Goal: Information Seeking & Learning: Learn about a topic

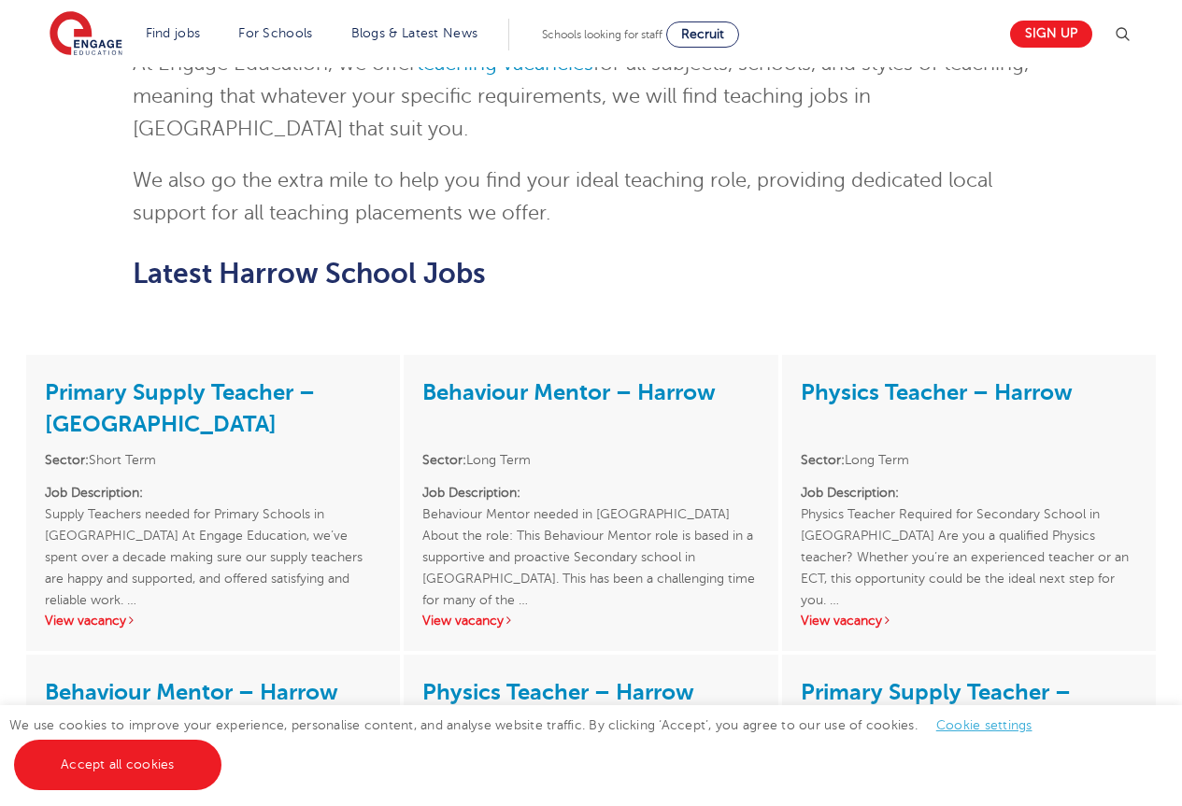
scroll to position [1438, 0]
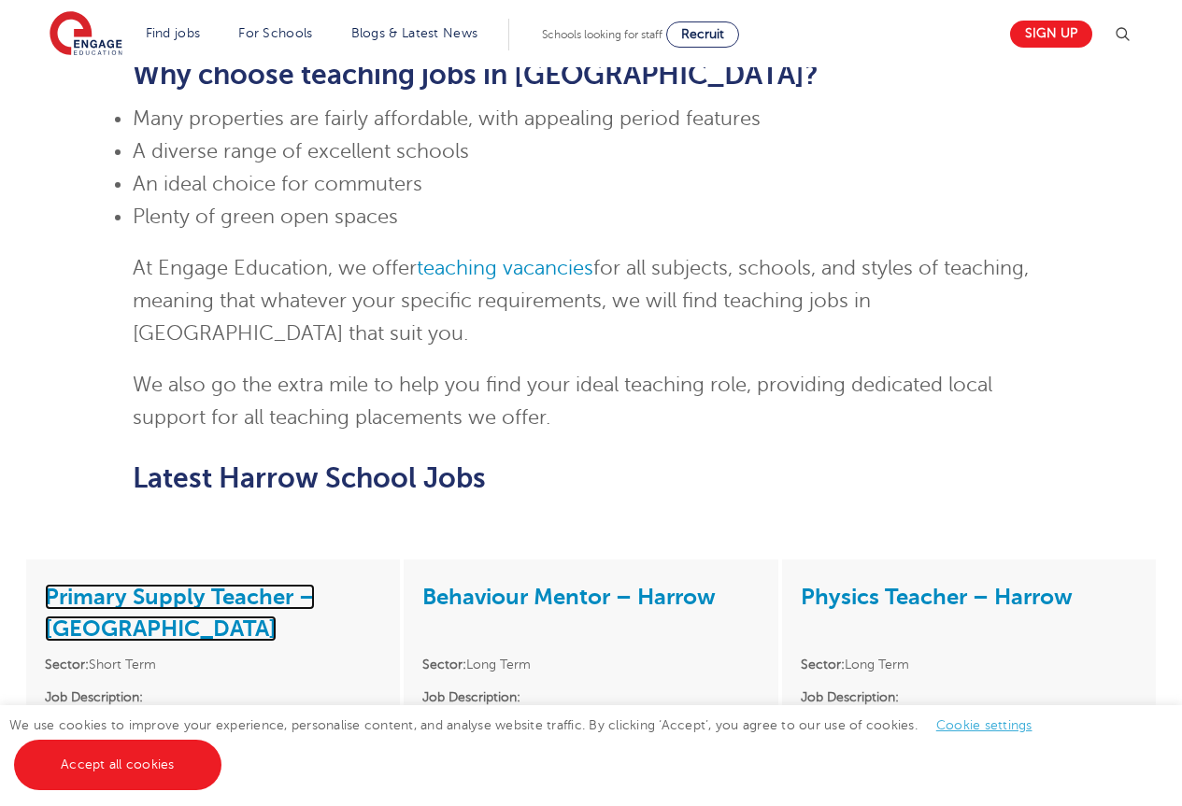
click at [182, 584] on link "Primary Supply Teacher – [GEOGRAPHIC_DATA]" at bounding box center [180, 613] width 270 height 58
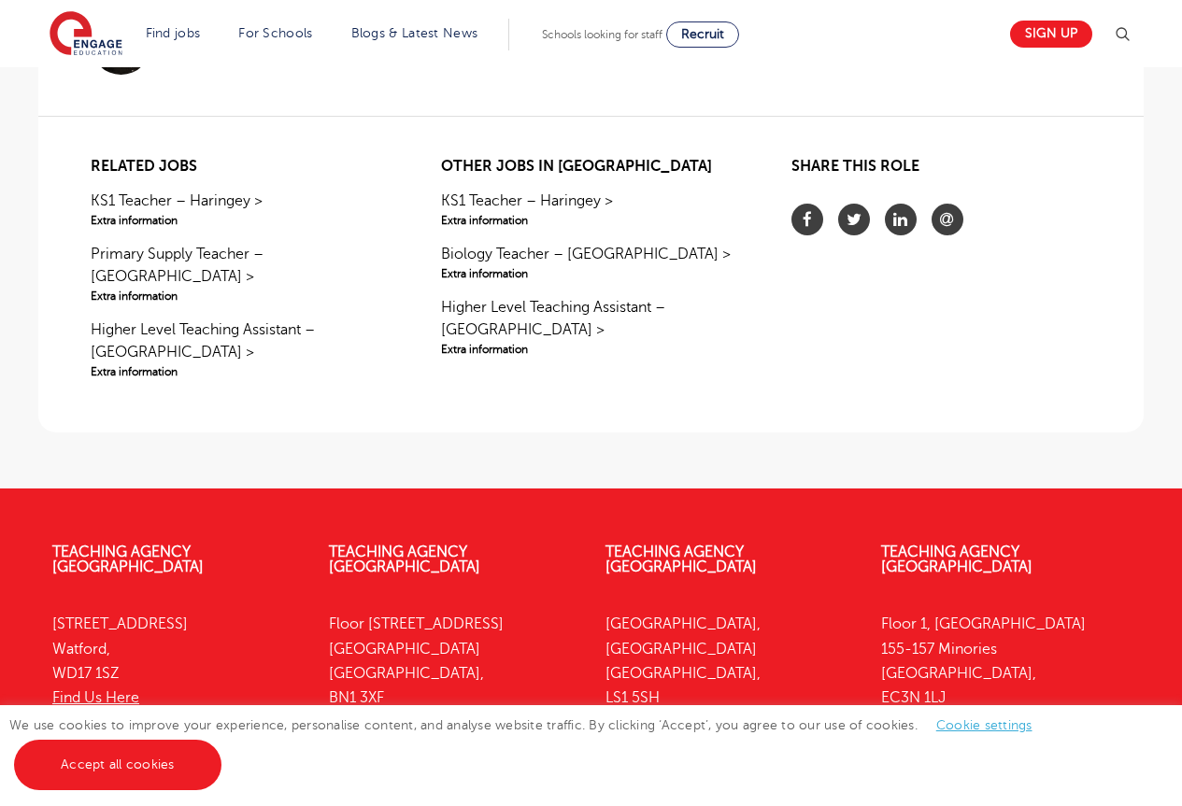
scroll to position [1783, 0]
